Goal: Transaction & Acquisition: Purchase product/service

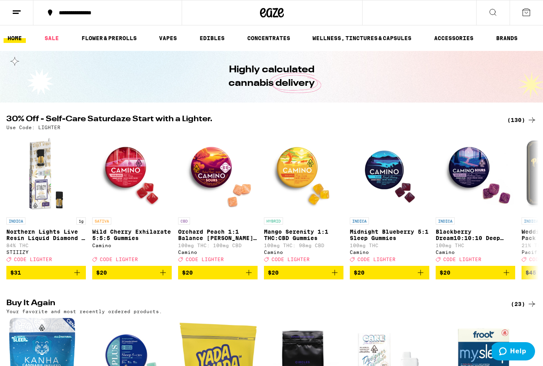
click at [509, 277] on icon "Add to bag" at bounding box center [507, 273] width 10 height 10
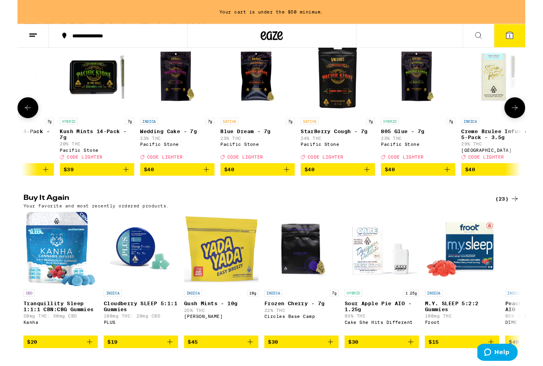
scroll to position [0, 9155]
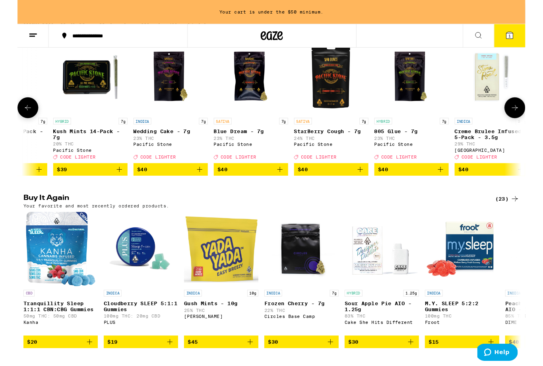
click at [456, 186] on icon "Add to bag" at bounding box center [453, 181] width 10 height 10
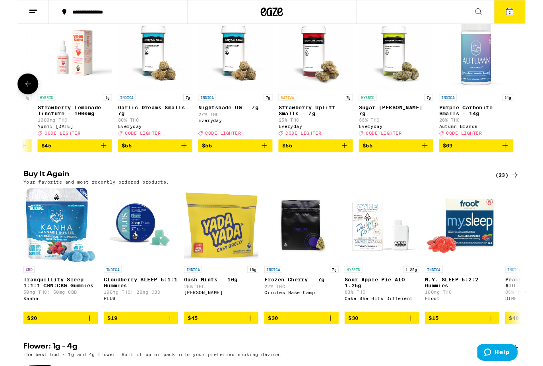
scroll to position [0, 10632]
click at [180, 161] on icon "Add to bag" at bounding box center [178, 156] width 10 height 10
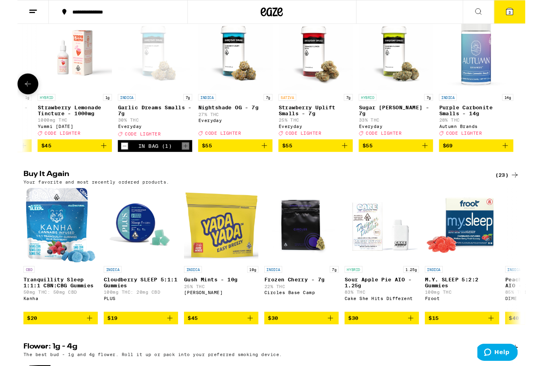
click at [524, 12] on icon at bounding box center [526, 12] width 7 height 7
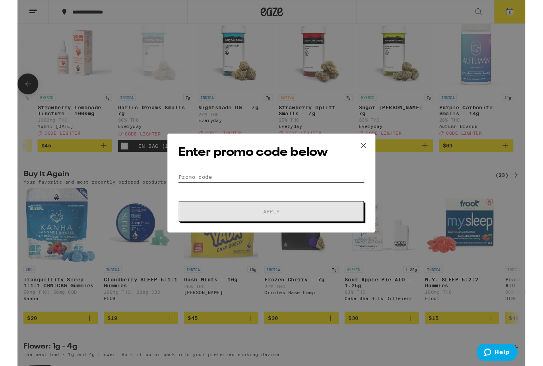
click at [192, 194] on input "Promo Code" at bounding box center [272, 189] width 200 height 12
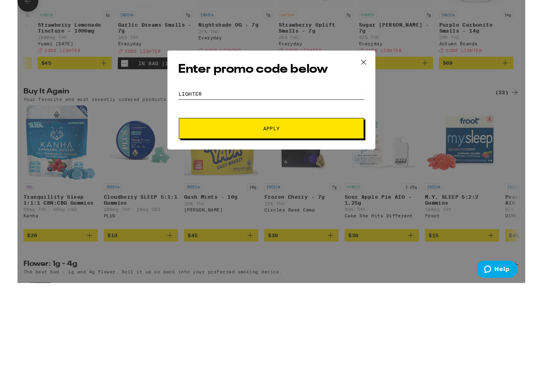
type input "Lighter"
click at [272, 223] on span "Apply" at bounding box center [272, 226] width 18 height 6
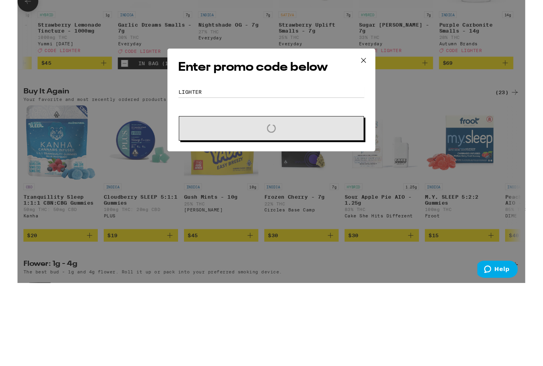
scroll to position [206, 0]
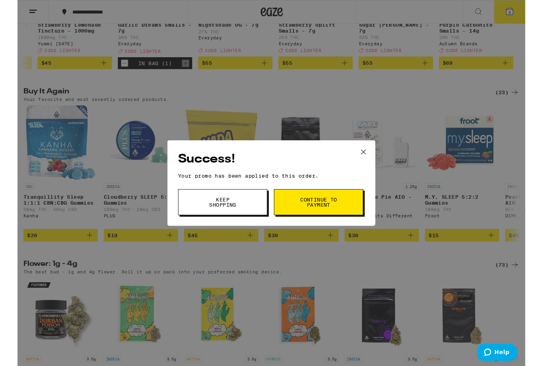
click at [328, 219] on span "Continue to payment" at bounding box center [322, 216] width 41 height 11
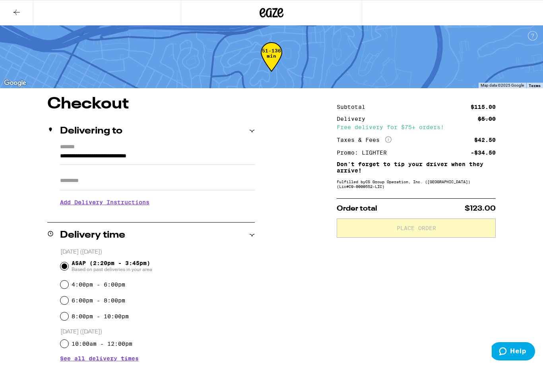
click at [24, 11] on button at bounding box center [16, 12] width 33 height 25
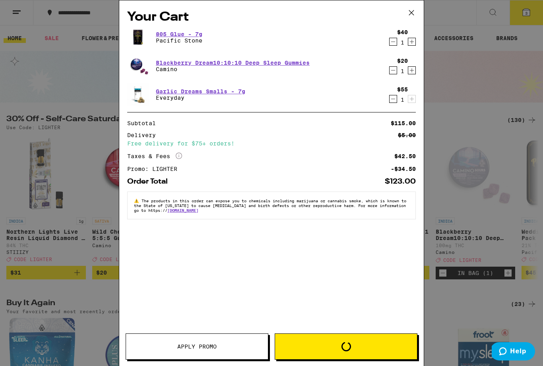
click at [412, 15] on icon at bounding box center [411, 13] width 12 height 12
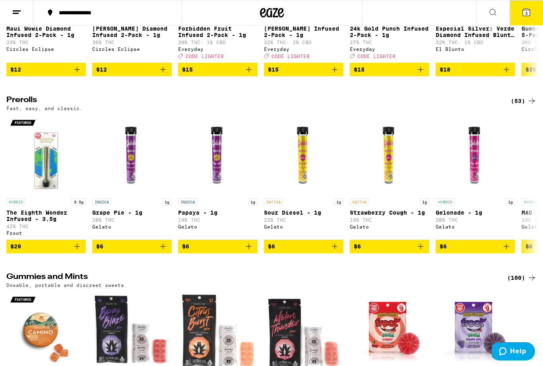
scroll to position [1880, 0]
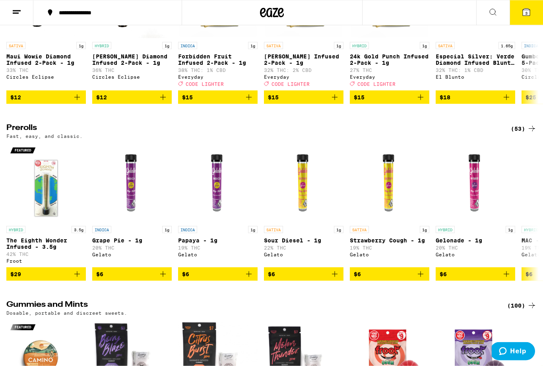
click at [526, 13] on span "3" at bounding box center [526, 13] width 2 height 5
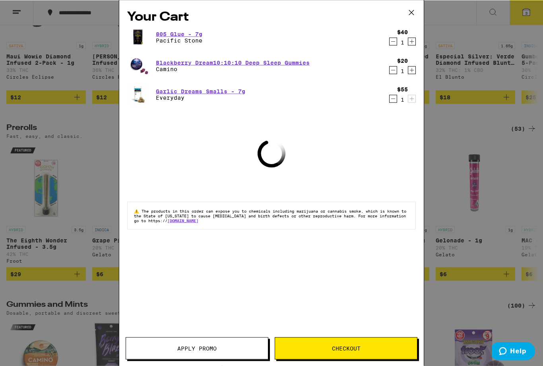
scroll to position [1880, 0]
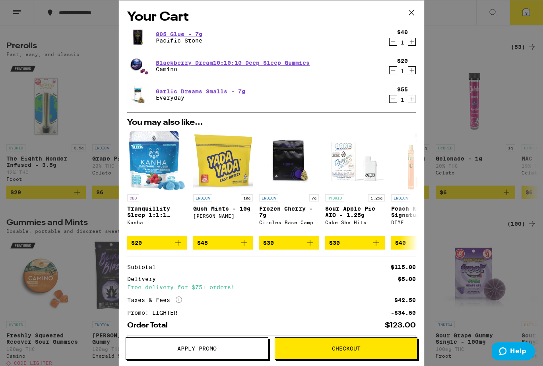
click at [341, 346] on span "Checkout" at bounding box center [346, 349] width 29 height 6
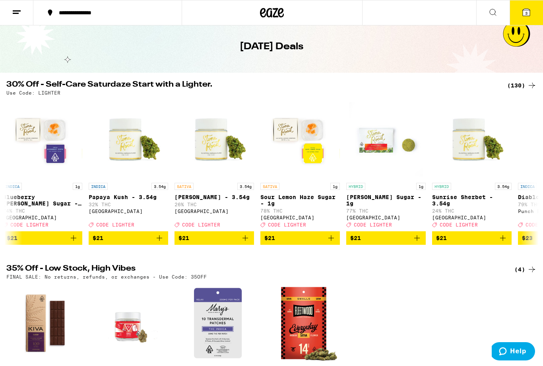
scroll to position [0, 4211]
click at [159, 243] on icon "Add to bag" at bounding box center [159, 238] width 10 height 10
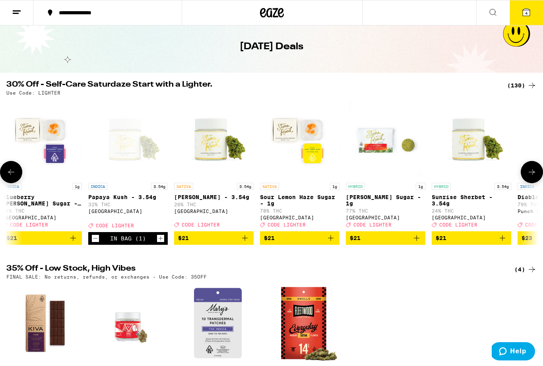
click at [163, 243] on icon "Increment" at bounding box center [160, 239] width 7 height 10
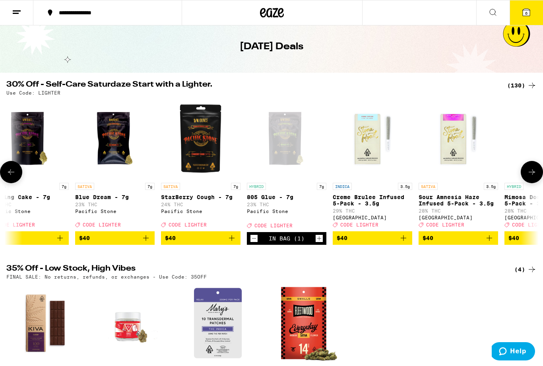
scroll to position [0, 9289]
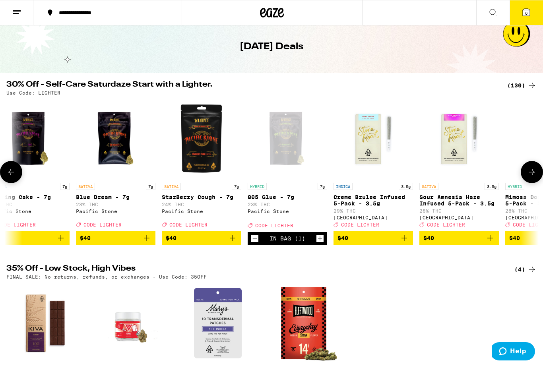
click at [258, 243] on icon "Decrement" at bounding box center [254, 239] width 7 height 10
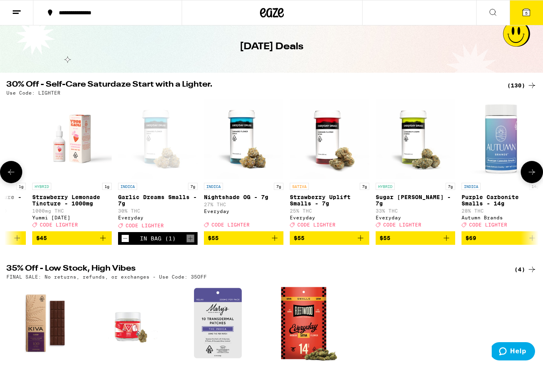
scroll to position [0, 10613]
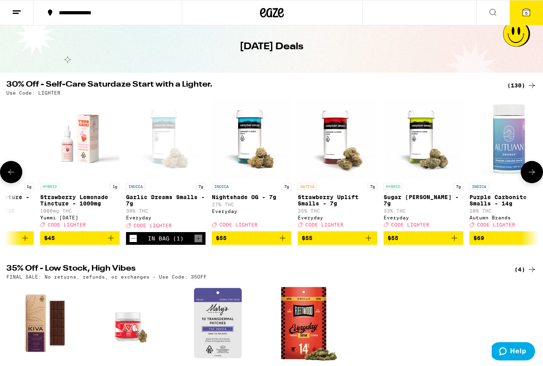
click at [529, 8] on icon at bounding box center [527, 13] width 10 height 10
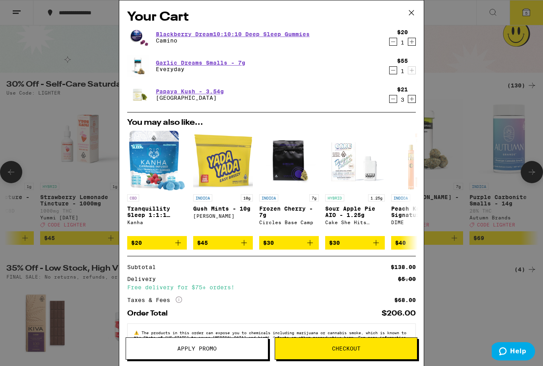
click at [206, 347] on span "Apply Promo" at bounding box center [196, 349] width 39 height 6
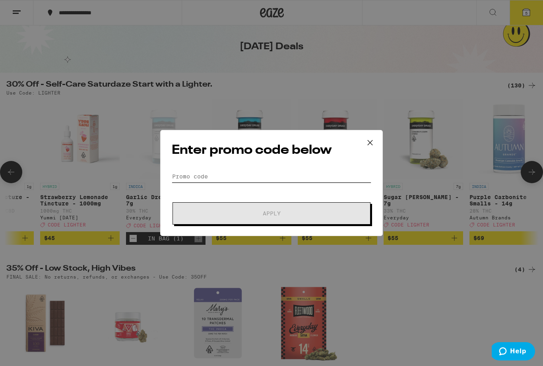
click at [206, 179] on input "Promo Code" at bounding box center [272, 177] width 200 height 12
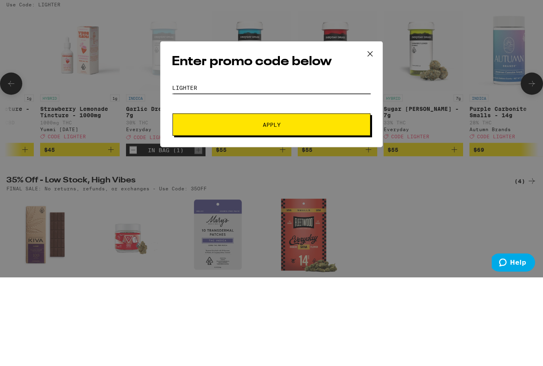
type input "Lighter"
click at [268, 202] on button "Apply" at bounding box center [272, 213] width 198 height 22
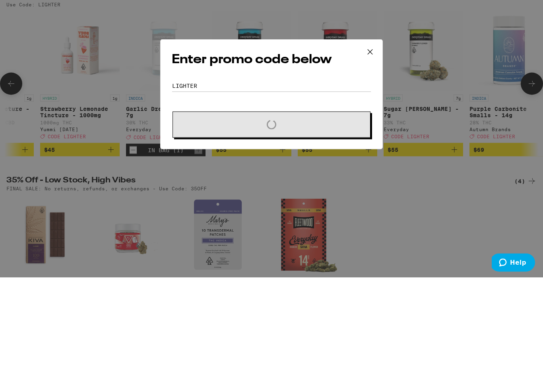
scroll to position [118, 0]
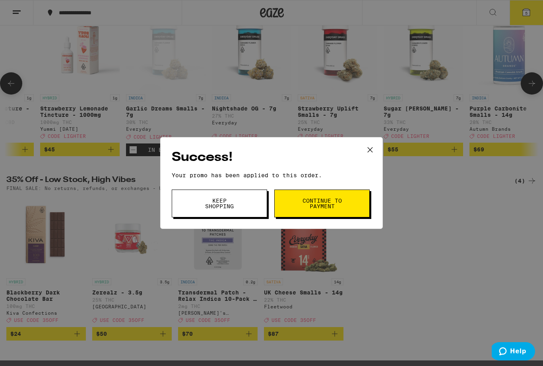
click at [329, 201] on span "Continue to payment" at bounding box center [322, 203] width 41 height 11
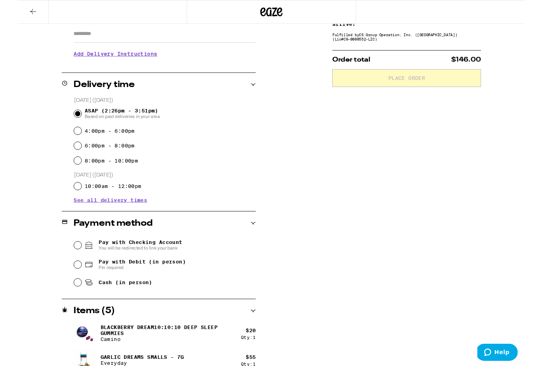
scroll to position [185, 0]
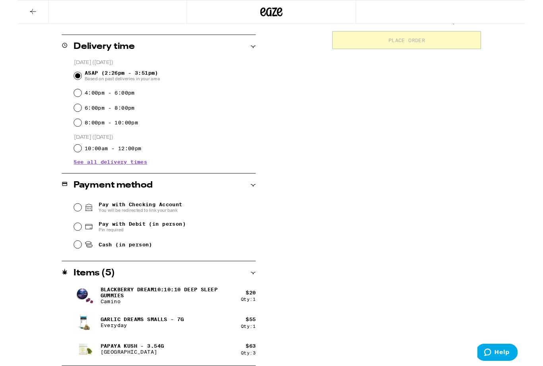
click at [125, 339] on p "Garlic Dreams Smalls - 7g" at bounding box center [133, 341] width 89 height 6
click at [76, 341] on img at bounding box center [71, 345] width 22 height 22
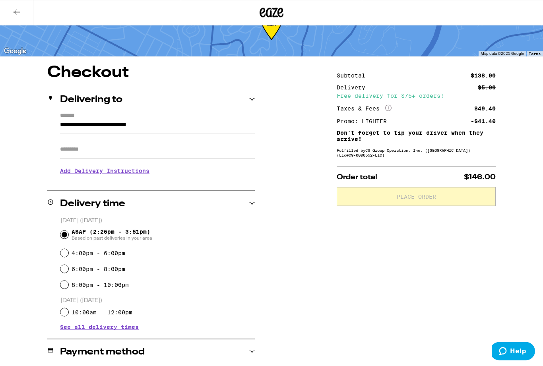
scroll to position [0, 0]
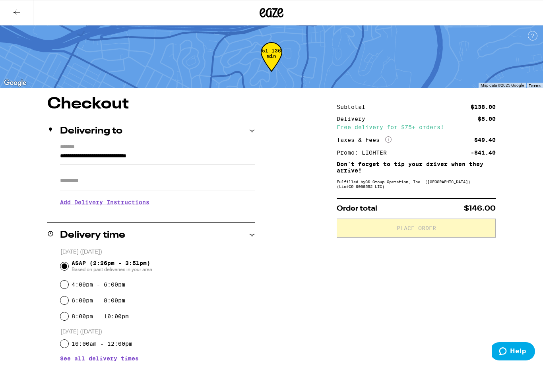
click at [21, 11] on icon at bounding box center [17, 13] width 10 height 10
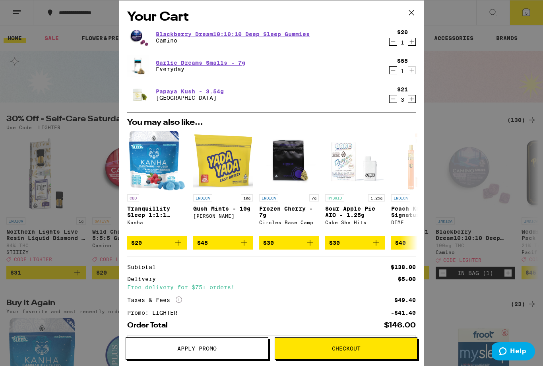
click at [415, 14] on icon at bounding box center [411, 13] width 12 height 12
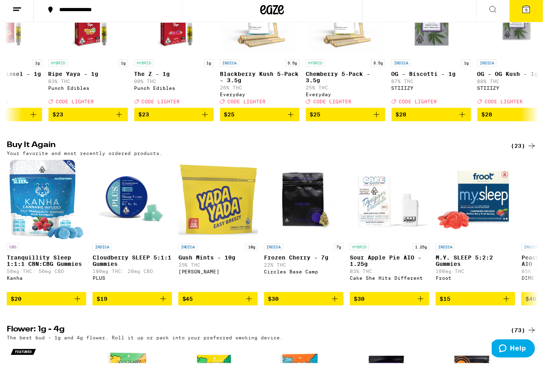
scroll to position [159, 0]
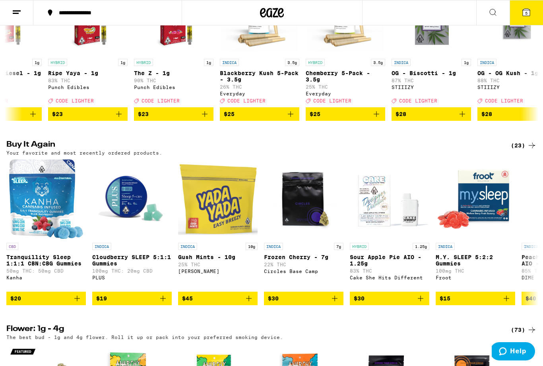
click at [245, 303] on icon "Add to bag" at bounding box center [249, 299] width 10 height 10
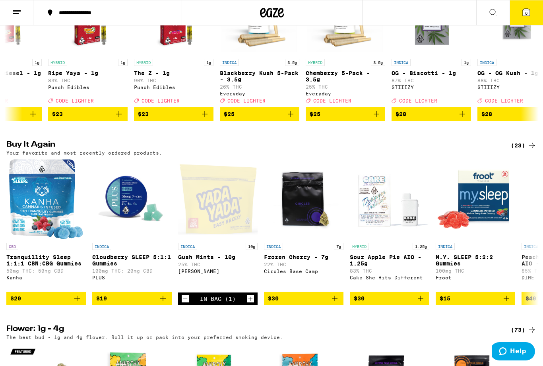
click at [527, 11] on span "6" at bounding box center [526, 13] width 2 height 5
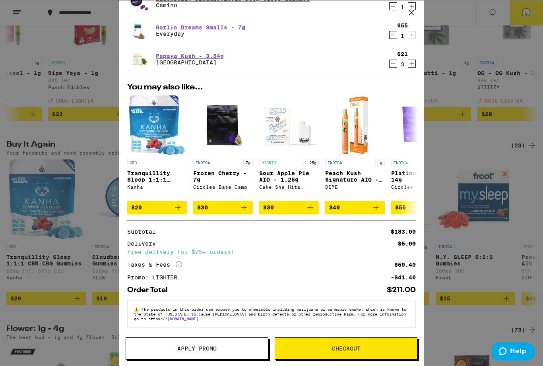
scroll to position [73, 0]
click at [204, 347] on span "Apply Promo" at bounding box center [196, 349] width 39 height 6
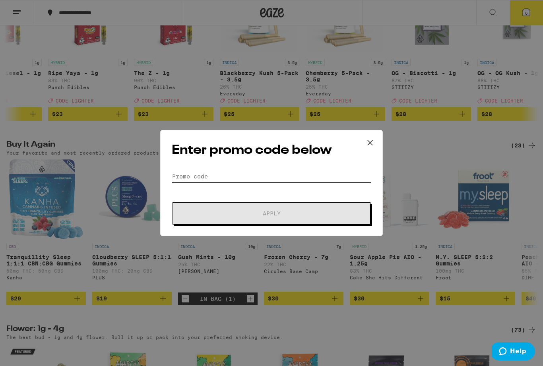
click at [188, 182] on input "Promo Code" at bounding box center [272, 177] width 200 height 12
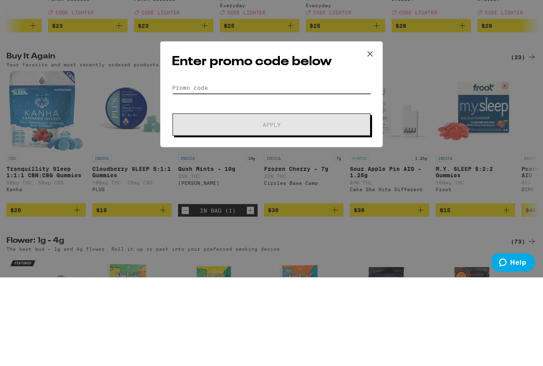
type input "K"
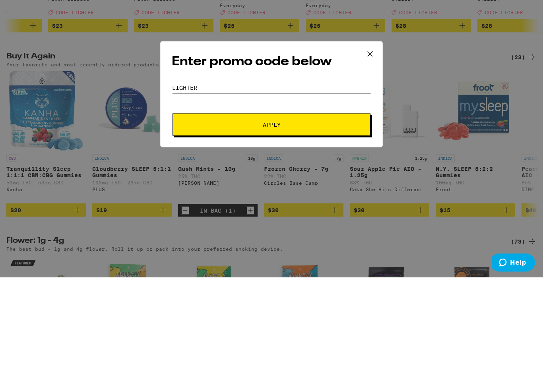
type input "Lighter"
click at [279, 211] on span "Apply" at bounding box center [272, 214] width 18 height 6
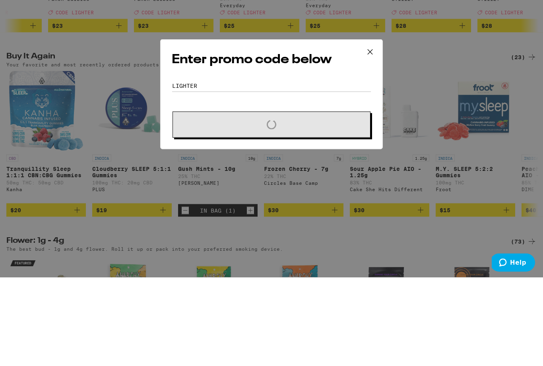
scroll to position [247, 0]
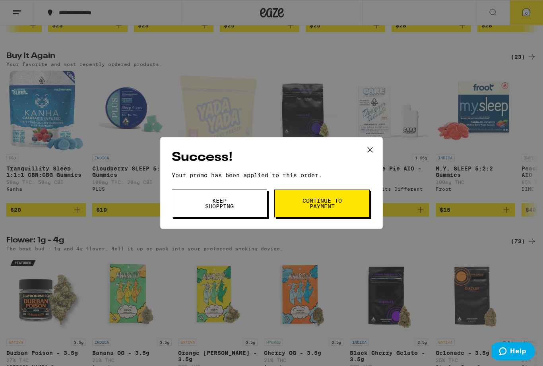
click at [322, 204] on span "Continue to payment" at bounding box center [322, 203] width 41 height 11
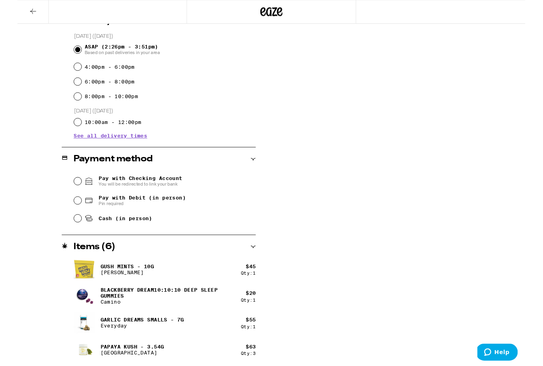
scroll to position [214, 0]
click at [64, 237] on input "Cash (in person)" at bounding box center [64, 233] width 8 height 8
radio input "true"
click at [117, 281] on p "Gush Mints - 10g" at bounding box center [117, 284] width 57 height 6
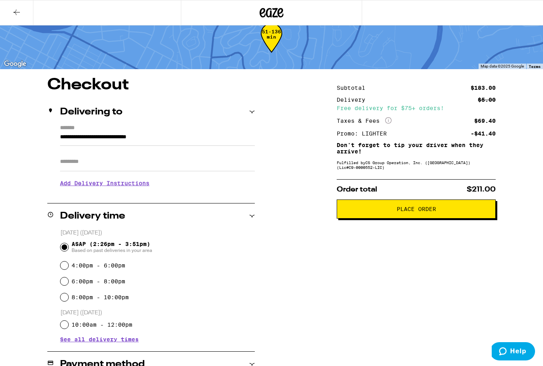
scroll to position [0, 0]
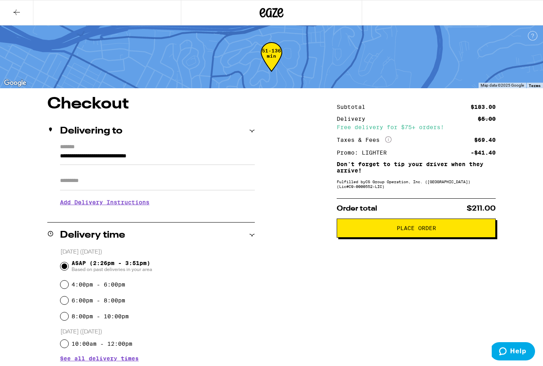
click at [15, 13] on icon at bounding box center [17, 13] width 10 height 10
